Goal: Check status

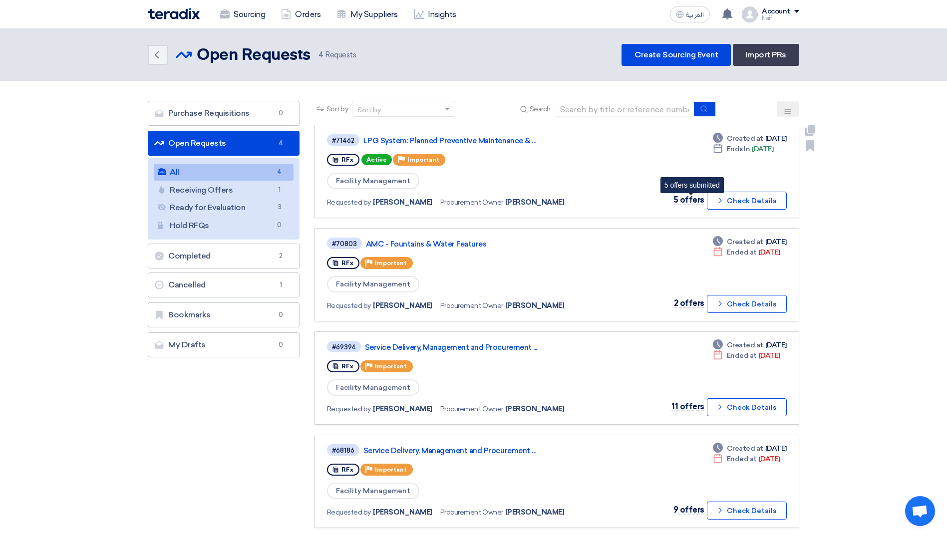
click at [688, 198] on span "5 offers" at bounding box center [689, 199] width 31 height 9
click at [458, 143] on link "LPG System: Planned Preventive Maintenance & ..." at bounding box center [489, 140] width 250 height 9
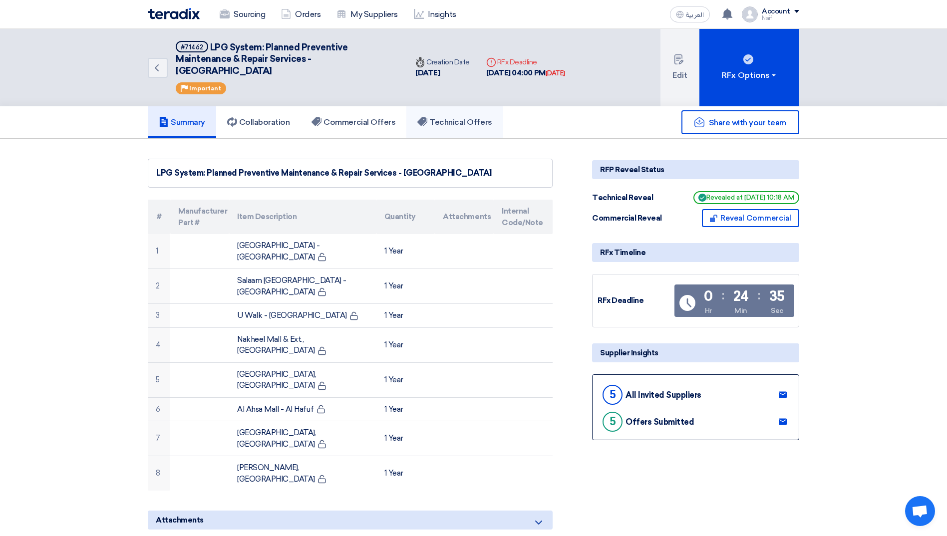
click at [440, 125] on h5 "Technical Offers" at bounding box center [455, 122] width 74 height 10
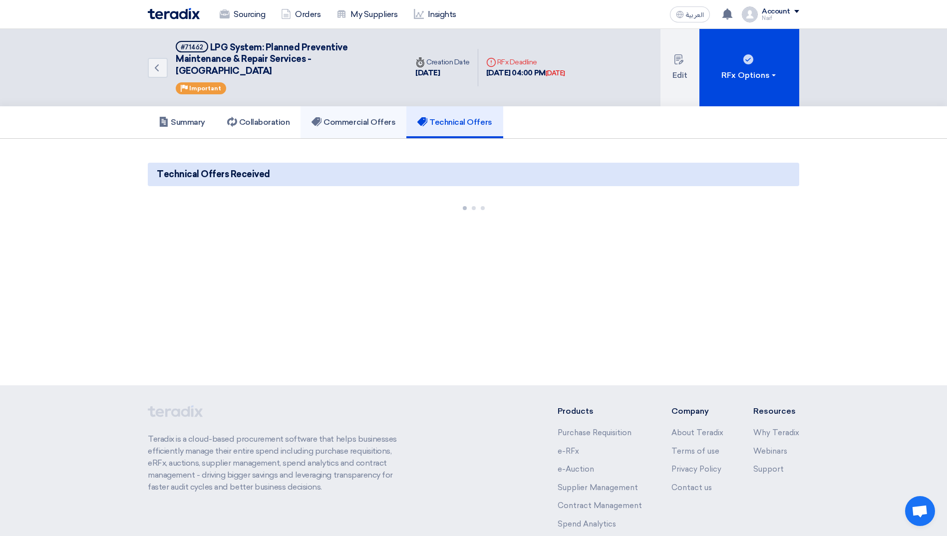
click at [354, 125] on h5 "Commercial Offers" at bounding box center [354, 122] width 84 height 10
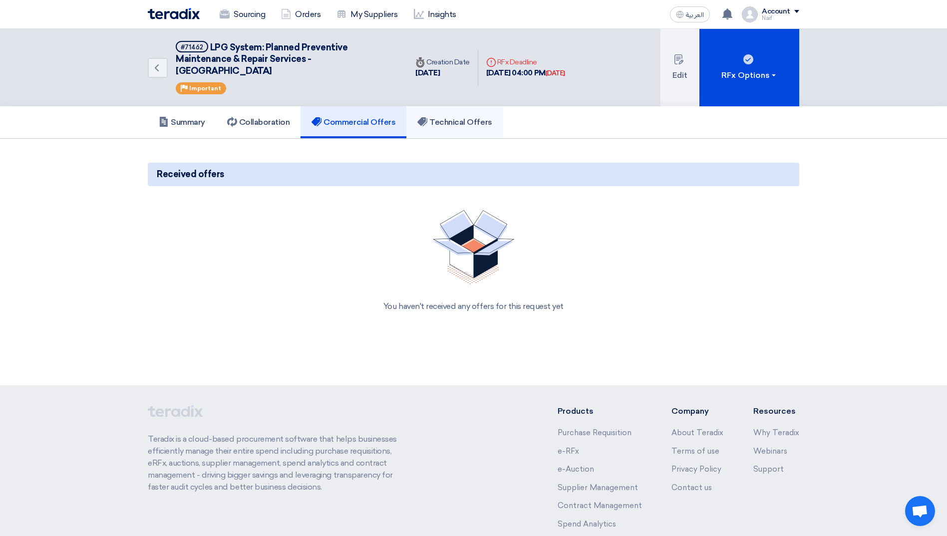
click at [452, 122] on h5 "Technical Offers" at bounding box center [455, 122] width 74 height 10
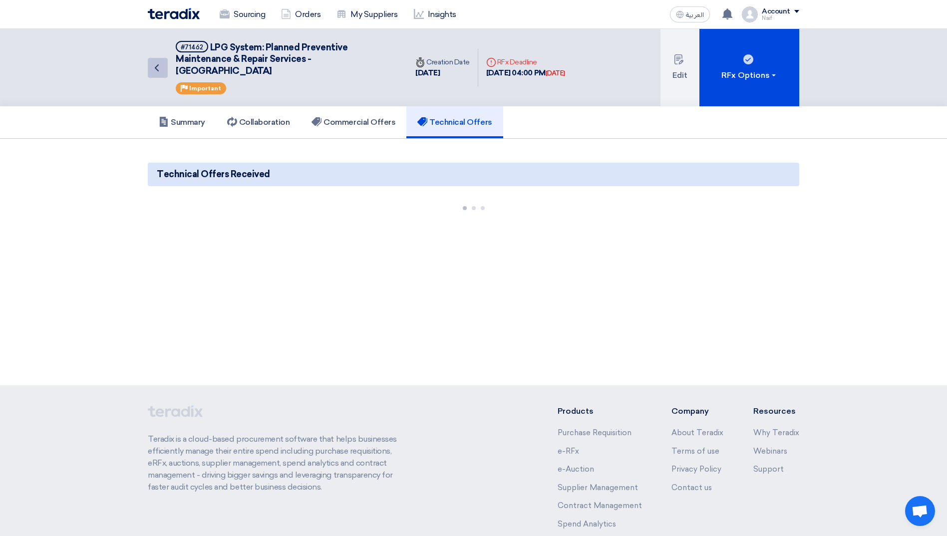
click at [162, 62] on icon "Back" at bounding box center [157, 68] width 12 height 12
